Goal: Information Seeking & Learning: Find specific fact

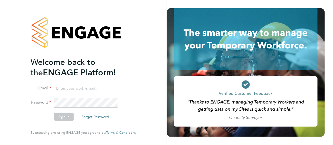
click at [84, 93] on input at bounding box center [85, 88] width 63 height 9
type input "lesley.littler@seddon.co.uk"
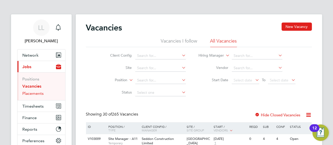
click at [38, 94] on link "Placements" at bounding box center [33, 93] width 21 height 5
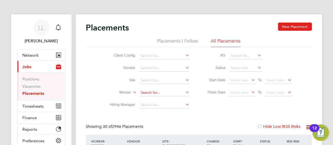
click at [144, 90] on input at bounding box center [164, 92] width 51 height 7
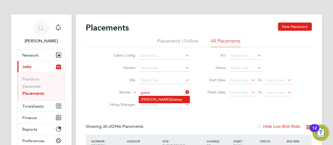
click at [168, 100] on li "Michael Guine y" at bounding box center [164, 99] width 51 height 7
type input "[PERSON_NAME]"
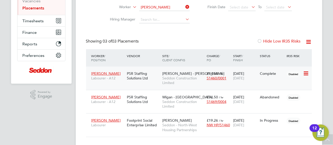
click at [107, 72] on span "[PERSON_NAME]" at bounding box center [106, 73] width 30 height 5
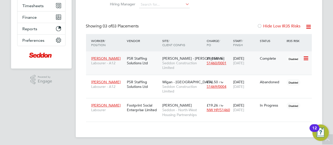
click at [306, 58] on icon at bounding box center [305, 59] width 5 height 6
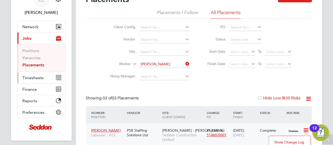
click at [40, 76] on span "Timesheets" at bounding box center [33, 78] width 21 height 5
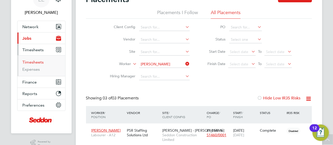
click at [36, 62] on link "Timesheets" at bounding box center [33, 62] width 21 height 5
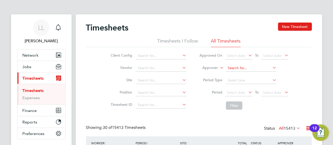
click at [232, 65] on input at bounding box center [251, 68] width 51 height 7
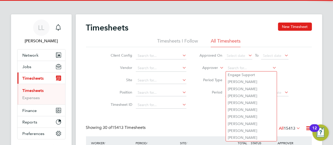
click at [149, 76] on li "Site" at bounding box center [148, 81] width 90 height 12
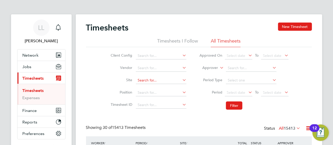
click at [151, 79] on input at bounding box center [161, 80] width 51 height 7
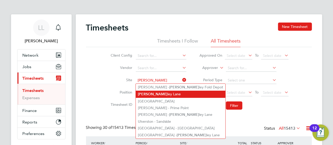
click at [164, 91] on li "Brad ley Lane" at bounding box center [181, 94] width 90 height 7
type input "Bradley Lane"
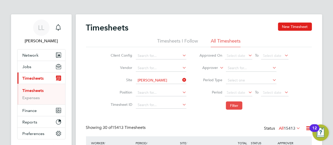
click at [233, 105] on button "Filter" at bounding box center [234, 106] width 16 height 8
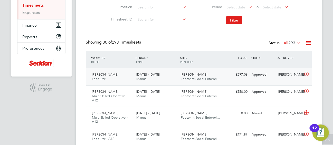
click at [116, 76] on div "Michael Guiney Labourer 25 - 31 Aug 2025" at bounding box center [112, 77] width 44 height 13
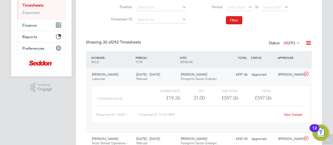
click at [293, 114] on link "View Details" at bounding box center [293, 115] width 19 height 4
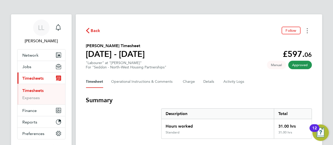
click at [307, 30] on icon "Timesheets Menu" at bounding box center [307, 30] width 1 height 5
click at [249, 78] on div "Timesheet Operational Instructions & Comments Charge Details Activity Logs" at bounding box center [199, 82] width 226 height 12
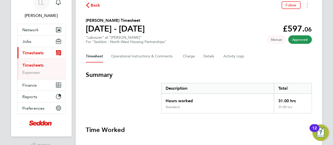
scroll to position [19, 0]
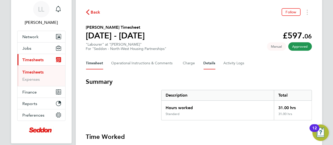
click at [209, 65] on button "Details" at bounding box center [210, 63] width 12 height 12
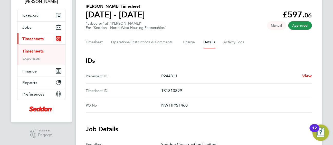
scroll to position [33, 0]
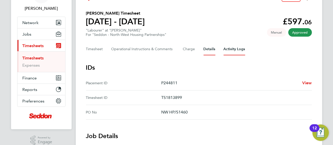
click at [229, 54] on Logs-tab "Activity Logs" at bounding box center [235, 49] width 22 height 12
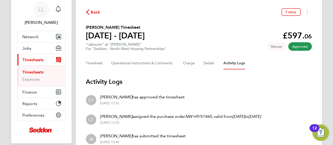
scroll to position [15, 0]
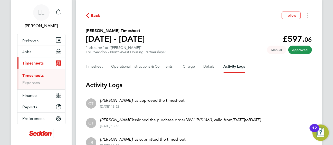
click at [96, 16] on span "Back" at bounding box center [96, 16] width 10 height 6
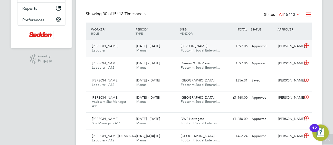
click at [103, 44] on span "[PERSON_NAME]" at bounding box center [105, 46] width 26 height 4
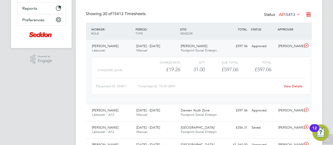
click at [296, 85] on link "View Details" at bounding box center [293, 86] width 19 height 4
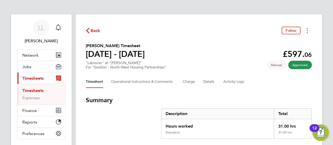
click at [308, 31] on button "Timesheets Menu" at bounding box center [307, 31] width 9 height 8
click at [30, 56] on span "Network" at bounding box center [31, 55] width 16 height 5
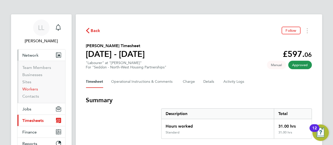
click at [33, 89] on link "Workers" at bounding box center [31, 89] width 16 height 5
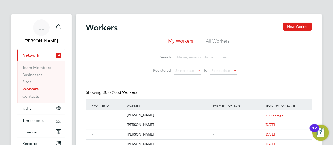
click at [188, 57] on input at bounding box center [212, 57] width 75 height 10
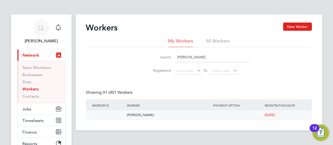
type input "guiney"
click at [142, 114] on div "[PERSON_NAME]" at bounding box center [169, 116] width 86 height 10
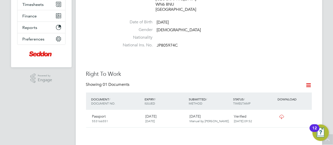
scroll to position [143, 0]
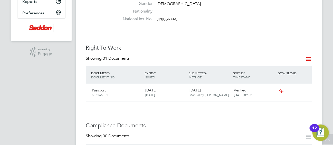
click at [282, 89] on icon at bounding box center [282, 91] width 6 height 4
click at [281, 89] on icon at bounding box center [282, 91] width 6 height 4
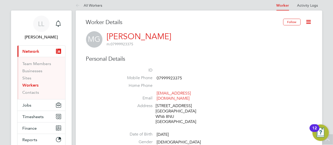
scroll to position [0, 0]
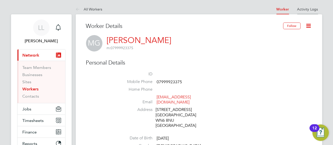
click at [301, 11] on link "Activity Logs" at bounding box center [308, 9] width 21 height 5
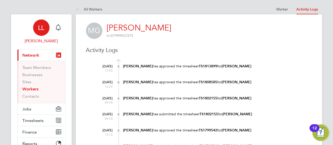
click at [39, 26] on span "LL" at bounding box center [41, 27] width 6 height 7
